Goal: Task Accomplishment & Management: Manage account settings

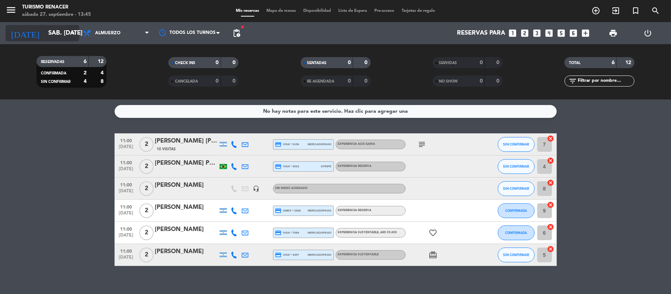
click at [50, 26] on input "sáb. [DATE]" at bounding box center [85, 33] width 80 height 14
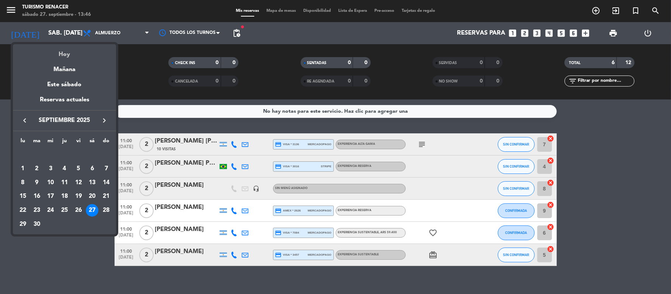
click at [63, 51] on div "Hoy" at bounding box center [64, 51] width 103 height 15
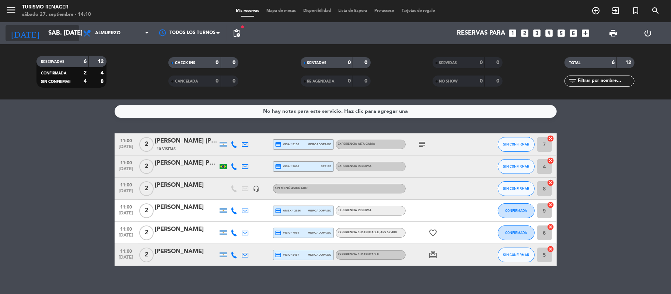
click at [64, 29] on input "sáb. [DATE]" at bounding box center [85, 33] width 80 height 14
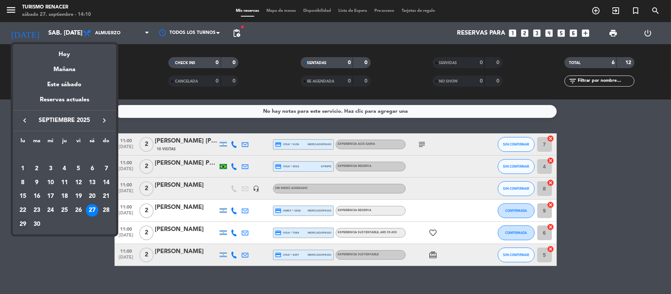
click at [21, 223] on div "29" at bounding box center [23, 224] width 13 height 13
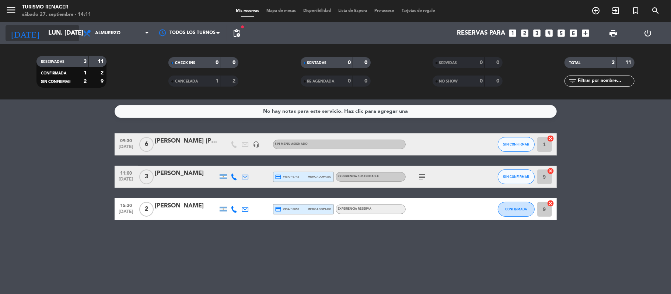
click at [64, 33] on input "lun. [DATE]" at bounding box center [85, 33] width 80 height 14
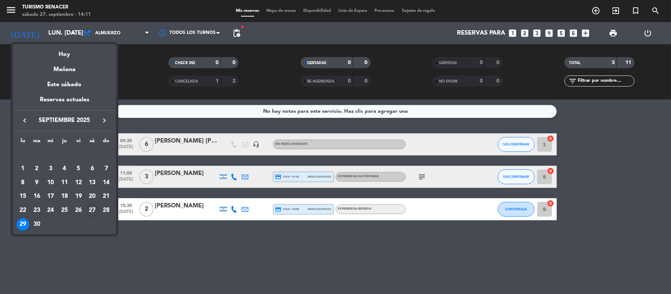
click at [107, 120] on icon "keyboard_arrow_right" at bounding box center [104, 120] width 9 height 9
click at [52, 186] on div "8" at bounding box center [50, 183] width 13 height 13
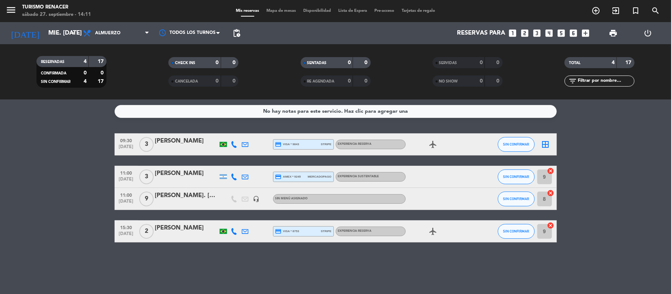
click at [259, 197] on icon "headset_mic" at bounding box center [256, 199] width 7 height 7
click at [14, 5] on icon "menu" at bounding box center [11, 9] width 11 height 11
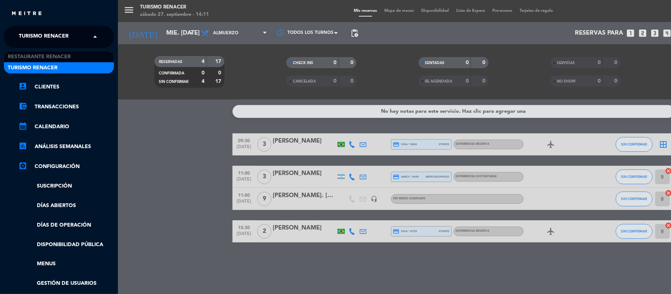
click at [50, 36] on span "Turismo Renacer" at bounding box center [44, 36] width 50 height 15
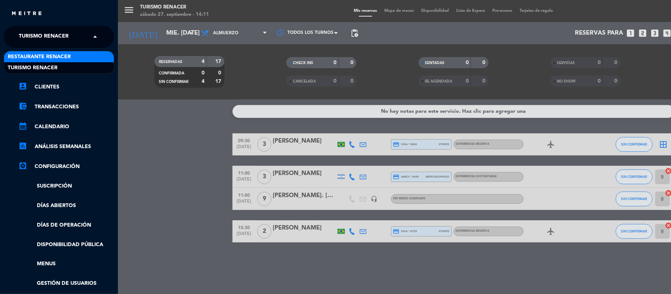
click at [52, 57] on span "Restaurante Renacer" at bounding box center [39, 57] width 63 height 8
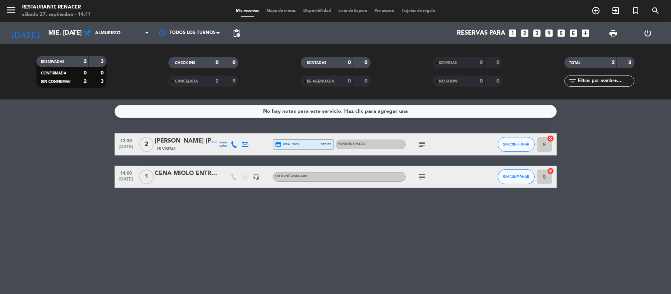
click at [422, 179] on icon "subject" at bounding box center [422, 176] width 9 height 9
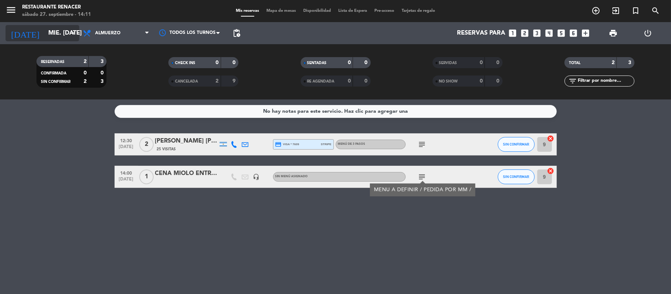
click at [52, 35] on input "mié. [DATE]" at bounding box center [85, 33] width 80 height 14
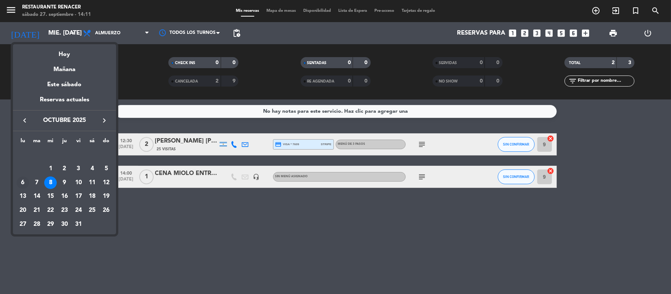
click at [23, 183] on div "6" at bounding box center [23, 183] width 13 height 13
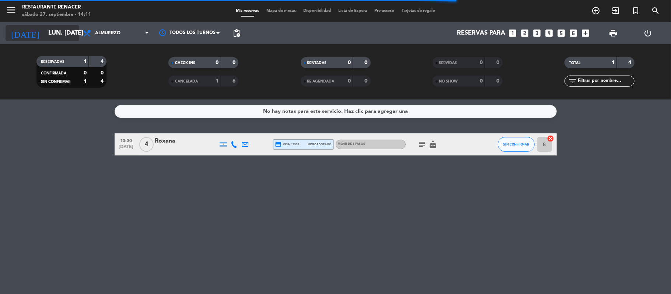
click at [46, 34] on input "lun. [DATE]" at bounding box center [85, 33] width 80 height 14
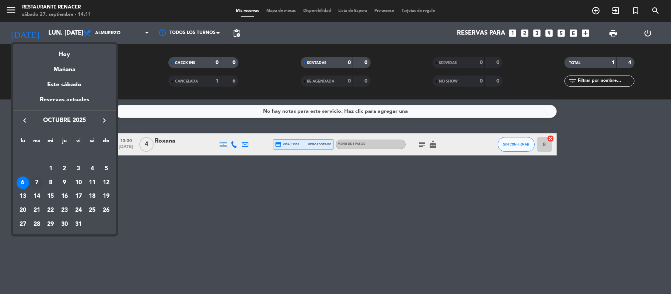
click at [38, 182] on div "7" at bounding box center [37, 183] width 13 height 13
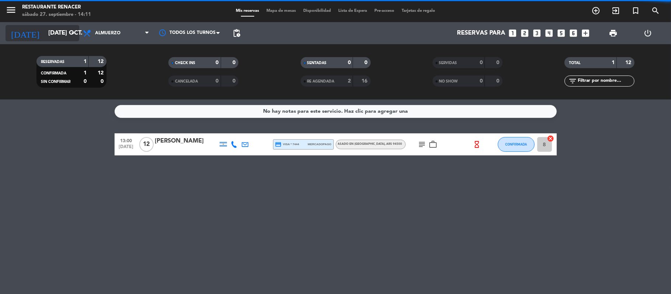
click at [63, 31] on input "[DATE] oct." at bounding box center [85, 33] width 80 height 14
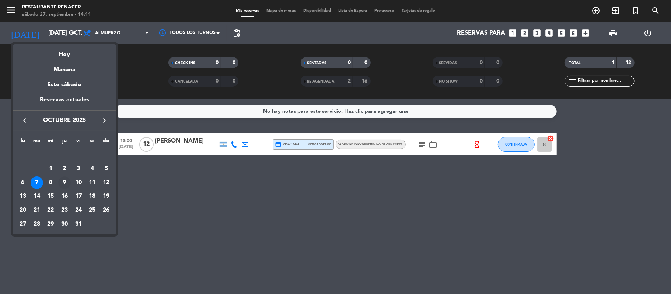
click at [66, 183] on div "9" at bounding box center [64, 183] width 13 height 13
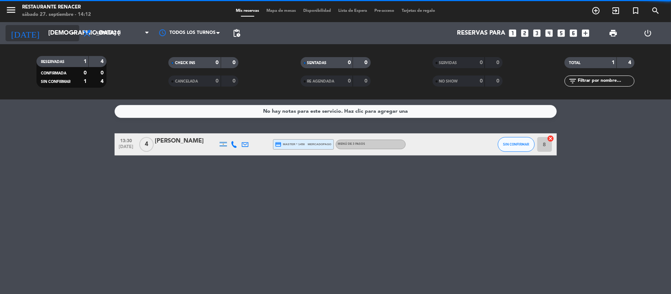
click at [56, 37] on input "[DEMOGRAPHIC_DATA] [DATE]" at bounding box center [85, 33] width 80 height 14
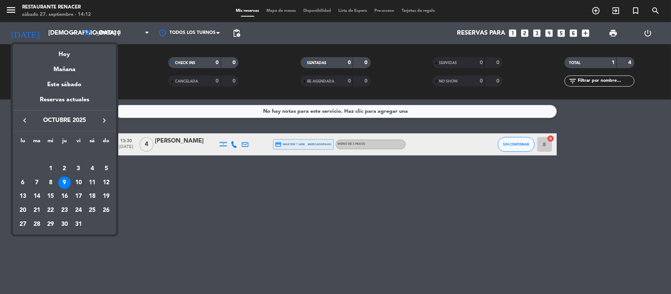
click at [81, 179] on div "10" at bounding box center [78, 183] width 13 height 13
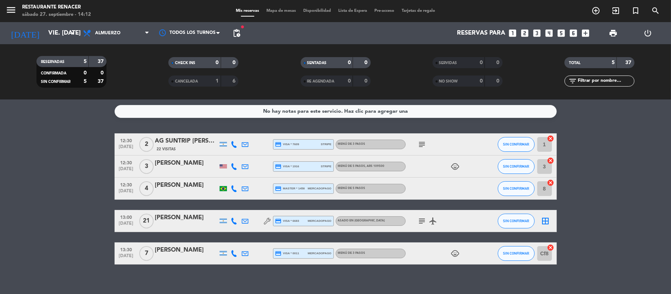
click at [422, 221] on icon "subject" at bounding box center [422, 221] width 9 height 9
click at [65, 36] on input "vie. [DATE]" at bounding box center [85, 33] width 80 height 14
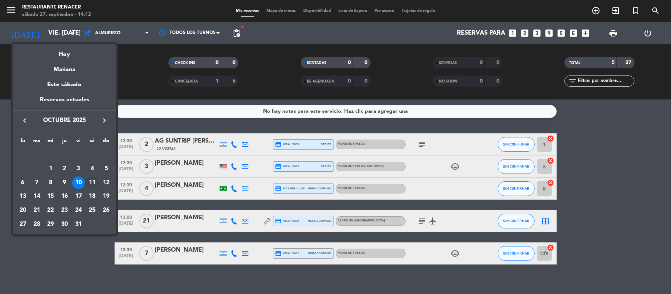
click at [93, 184] on div "11" at bounding box center [92, 183] width 13 height 13
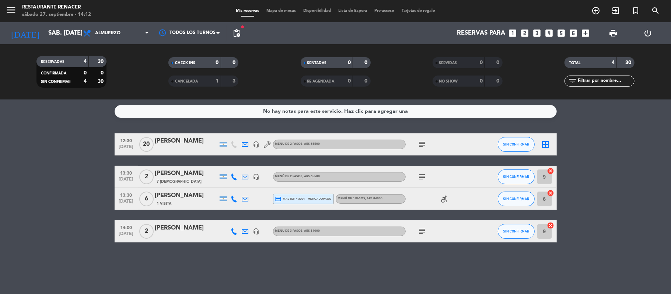
click at [424, 143] on icon "subject" at bounding box center [422, 144] width 9 height 9
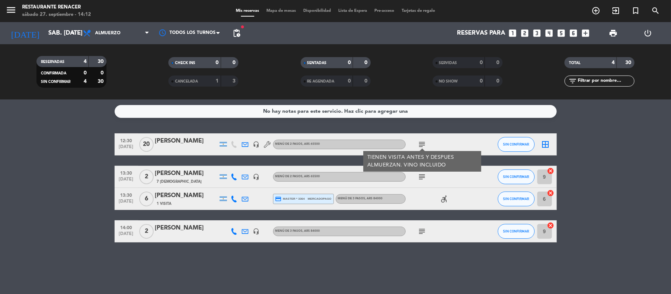
click at [424, 143] on icon "subject" at bounding box center [422, 144] width 9 height 9
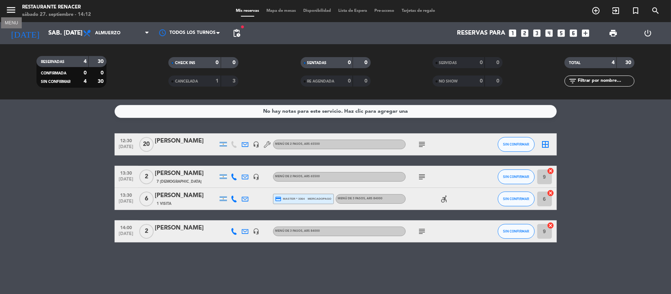
click at [10, 10] on icon "menu" at bounding box center [11, 9] width 11 height 11
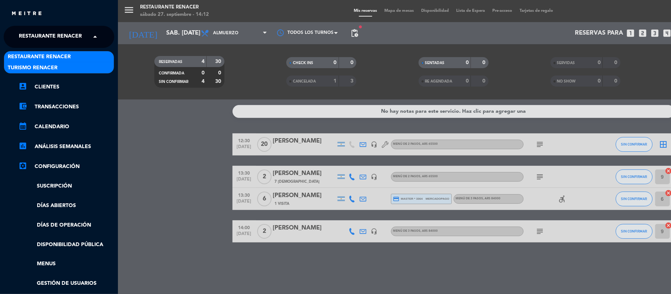
drag, startPoint x: 87, startPoint y: 41, endPoint x: 76, endPoint y: 66, distance: 27.4
click at [76, 48] on ng-select "× Restaurante Renacer × Restaurante Renacer Turismo Renacer" at bounding box center [59, 37] width 111 height 22
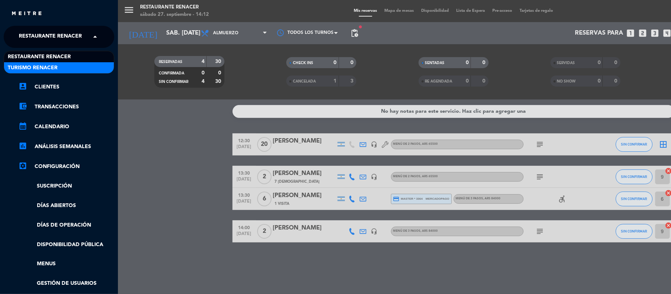
click at [76, 66] on div "Turismo Renacer" at bounding box center [59, 67] width 110 height 11
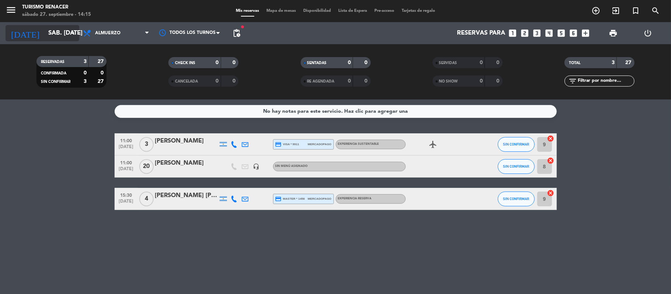
click at [42, 41] on div "[DATE] sáb. [DATE] arrow_drop_down" at bounding box center [43, 33] width 74 height 16
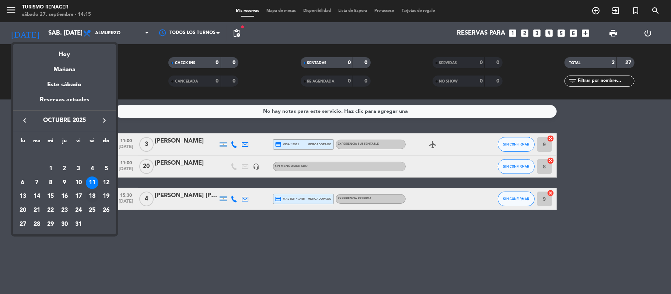
click at [93, 199] on div "18" at bounding box center [92, 196] width 13 height 13
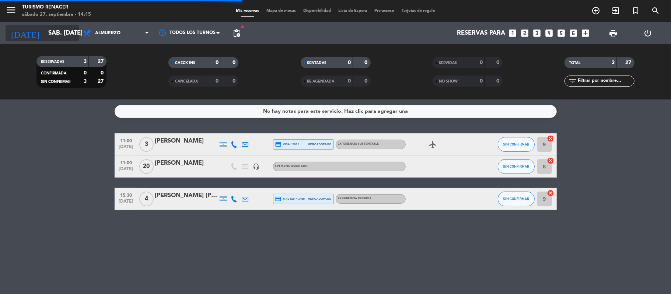
click at [67, 37] on input "sáb. [DATE]" at bounding box center [85, 33] width 80 height 14
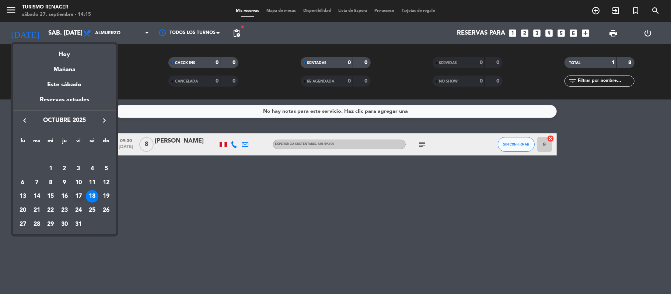
click at [81, 199] on div "17" at bounding box center [78, 196] width 13 height 13
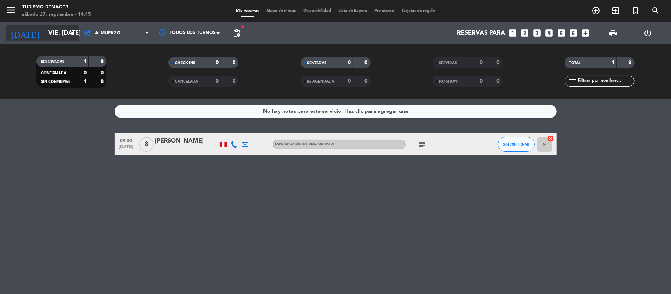
click at [71, 33] on icon "arrow_drop_down" at bounding box center [73, 33] width 9 height 9
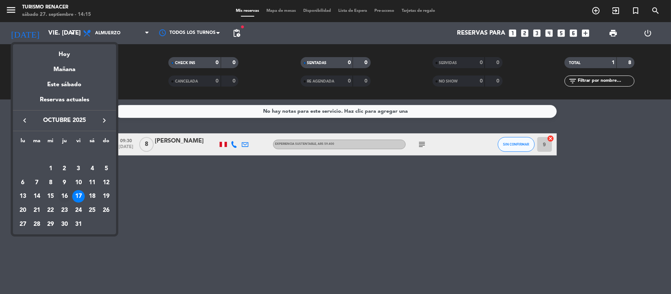
click at [66, 192] on div "16" at bounding box center [64, 196] width 13 height 13
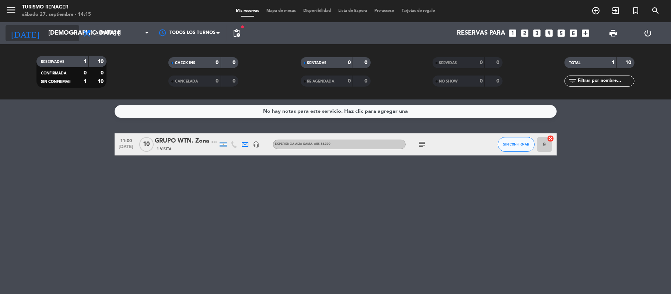
click at [56, 34] on input "[DEMOGRAPHIC_DATA] [DATE]" at bounding box center [85, 33] width 80 height 14
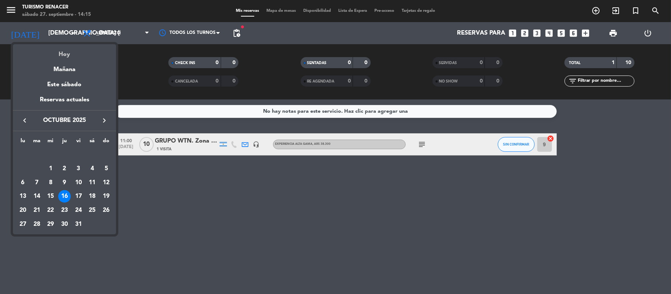
click at [63, 54] on div "Hoy" at bounding box center [64, 51] width 103 height 15
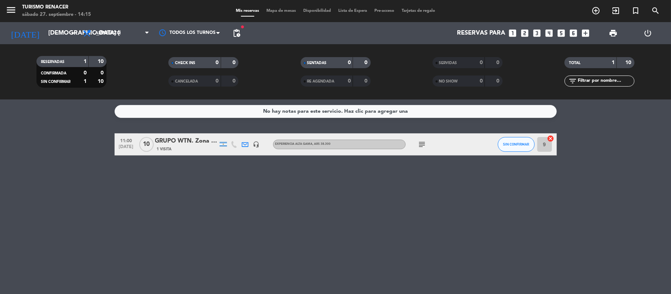
type input "sáb. [DATE]"
